Goal: Information Seeking & Learning: Learn about a topic

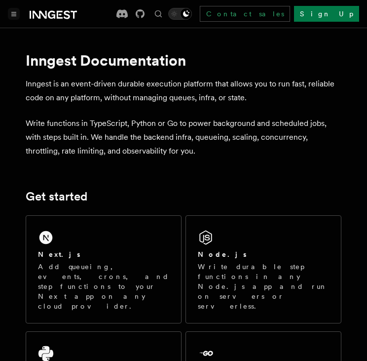
click at [17, 12] on button "Toggle navigation" at bounding box center [14, 14] width 12 height 12
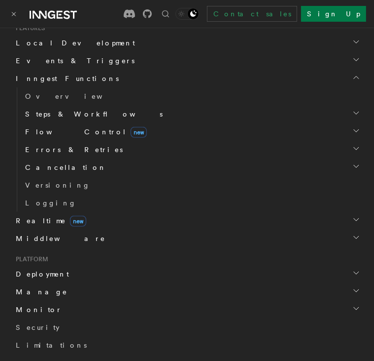
scroll to position [290, 0]
click at [42, 273] on span "Deployment" at bounding box center [40, 273] width 57 height 10
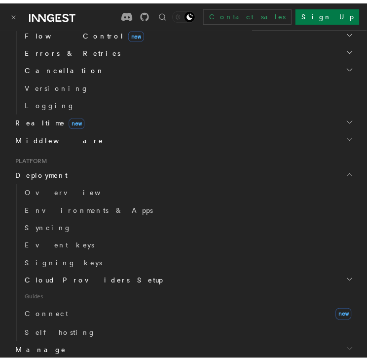
scroll to position [389, 0]
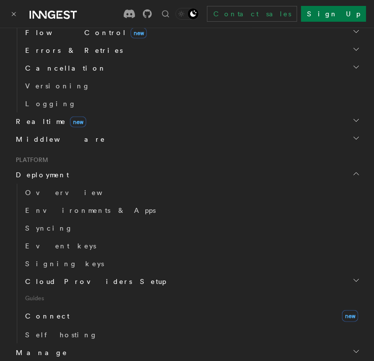
click at [37, 316] on span "Connect" at bounding box center [47, 316] width 44 height 8
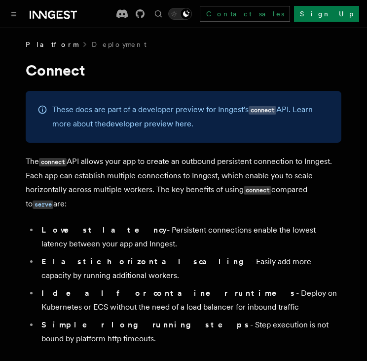
click at [41, 47] on span "Platform" at bounding box center [52, 44] width 52 height 10
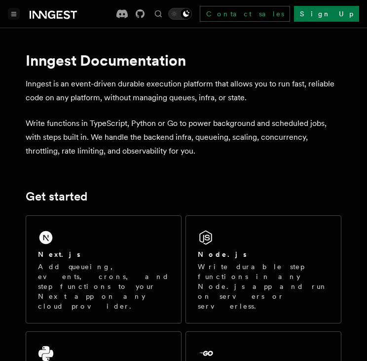
click at [15, 8] on button "Toggle navigation" at bounding box center [14, 14] width 12 height 12
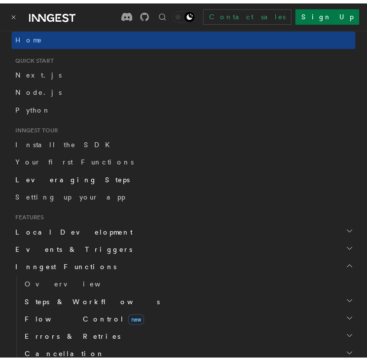
scroll to position [103, 0]
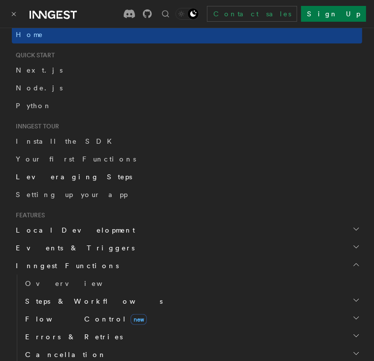
click at [35, 285] on span "Overview" at bounding box center [76, 283] width 102 height 8
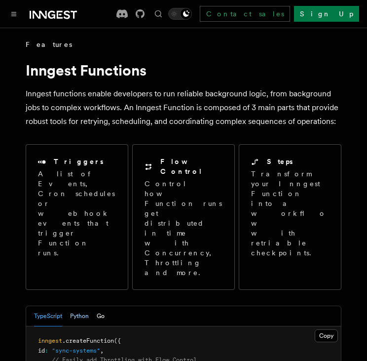
click at [73, 306] on button "Python" at bounding box center [79, 316] width 19 height 20
click at [98, 306] on button "Go" at bounding box center [101, 316] width 8 height 20
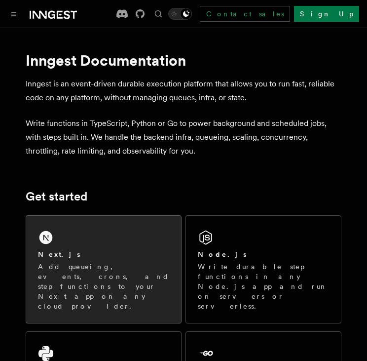
click at [101, 244] on div "Next.js Add queueing, events, crons, and step functions to your Next app on any…" at bounding box center [103, 269] width 155 height 107
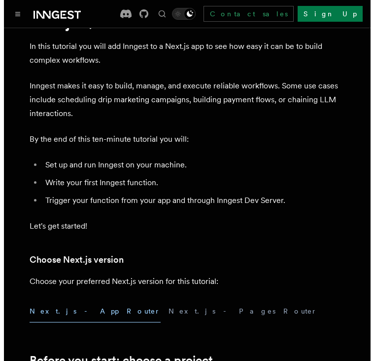
scroll to position [2, 0]
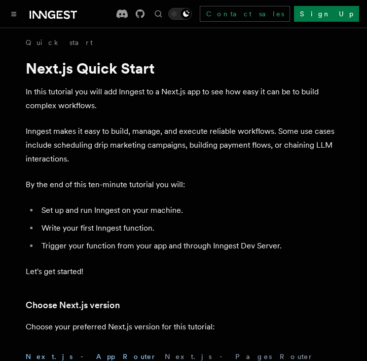
click at [13, 7] on div at bounding box center [42, 14] width 69 height 14
click at [14, 13] on icon "Toggle navigation" at bounding box center [14, 13] width 4 height 3
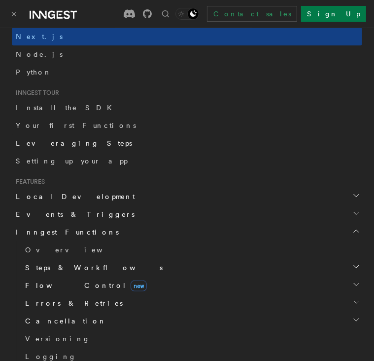
scroll to position [136, 0]
click at [70, 254] on link "Overview" at bounding box center [191, 250] width 341 height 18
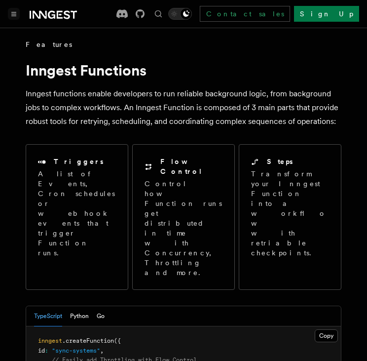
click at [8, 14] on button "Toggle navigation" at bounding box center [14, 14] width 12 height 12
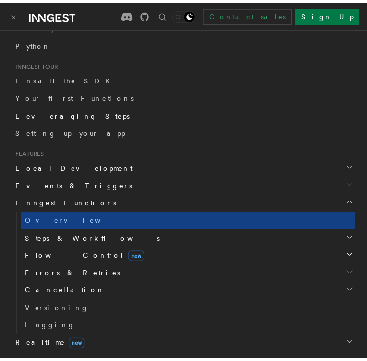
scroll to position [170, 0]
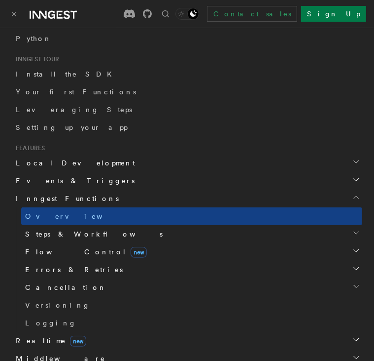
click at [353, 229] on icon "button" at bounding box center [357, 233] width 8 height 8
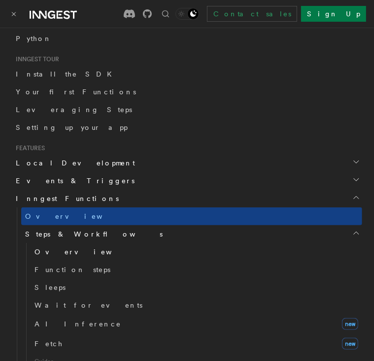
click at [49, 245] on link "Overview" at bounding box center [197, 252] width 332 height 18
